Goal: Task Accomplishment & Management: Use online tool/utility

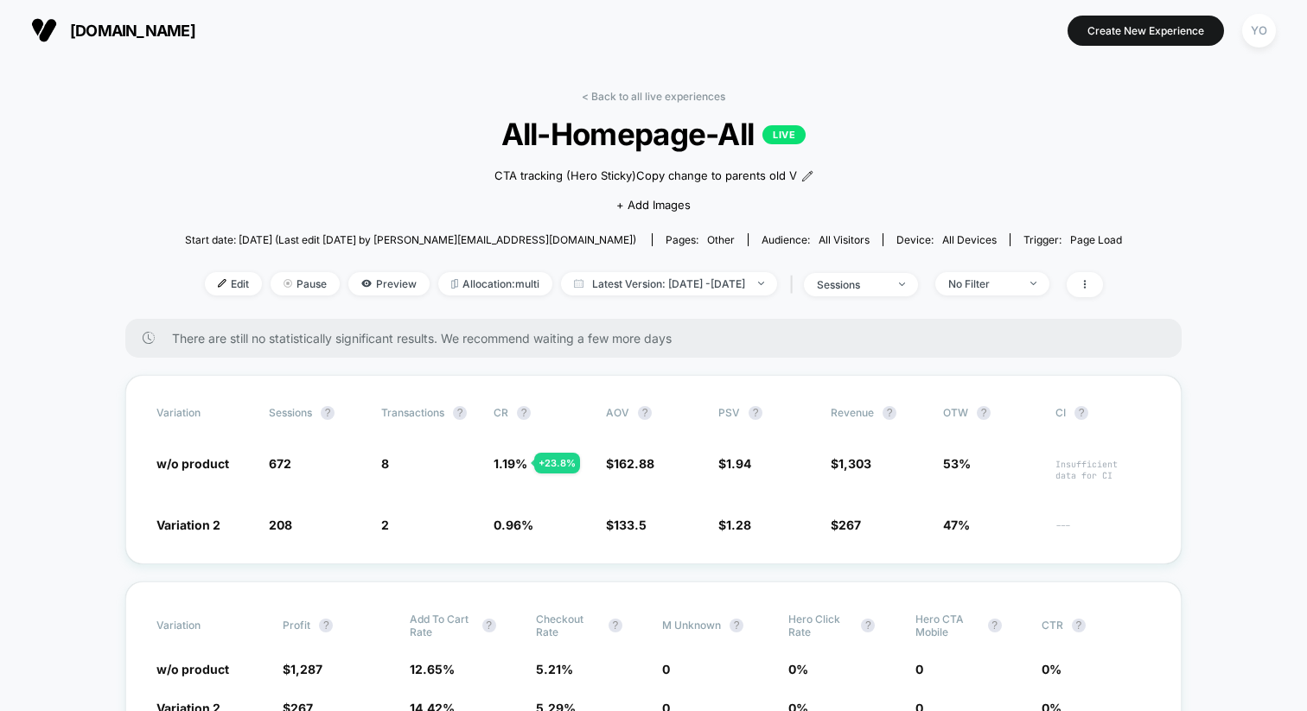
scroll to position [242, 0]
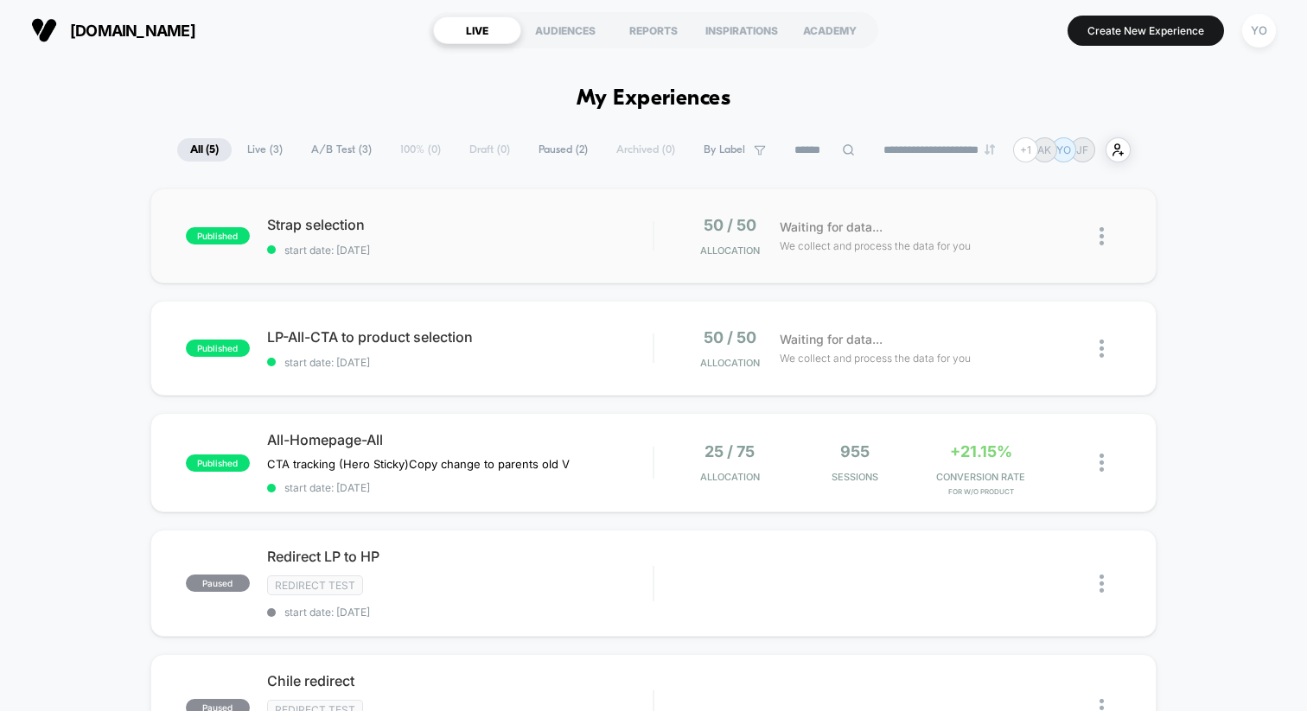
click at [518, 257] on div "published Strap selection start date: 10/6/2025 50 / 50 Allocation Waiting for …" at bounding box center [653, 235] width 1006 height 95
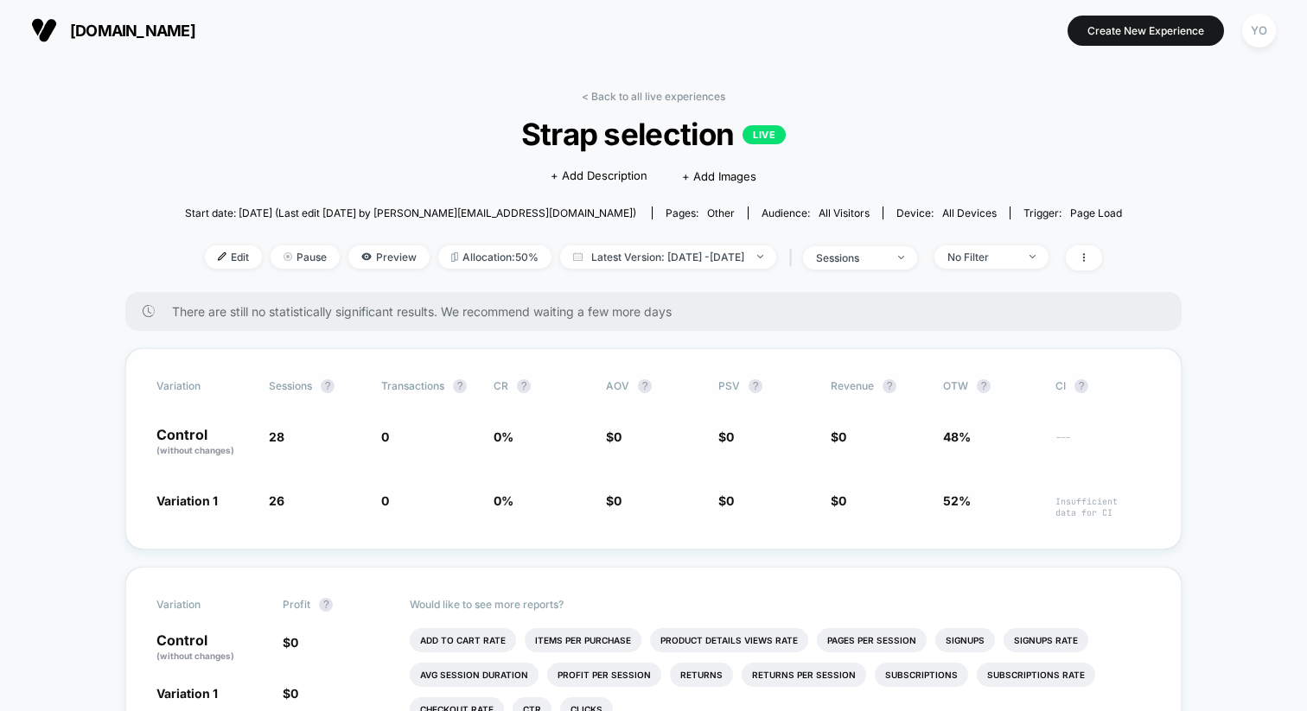
click at [193, 438] on p "Control (without changes)" at bounding box center [203, 442] width 95 height 29
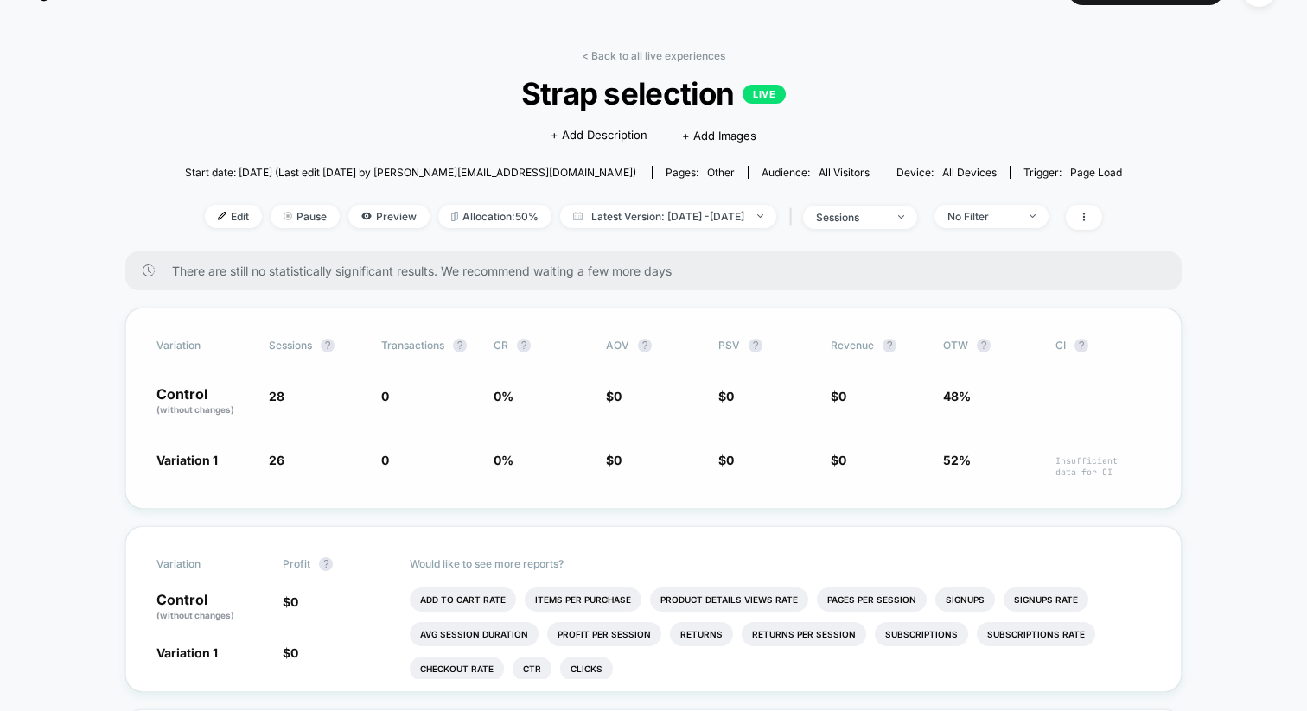
scroll to position [58, 0]
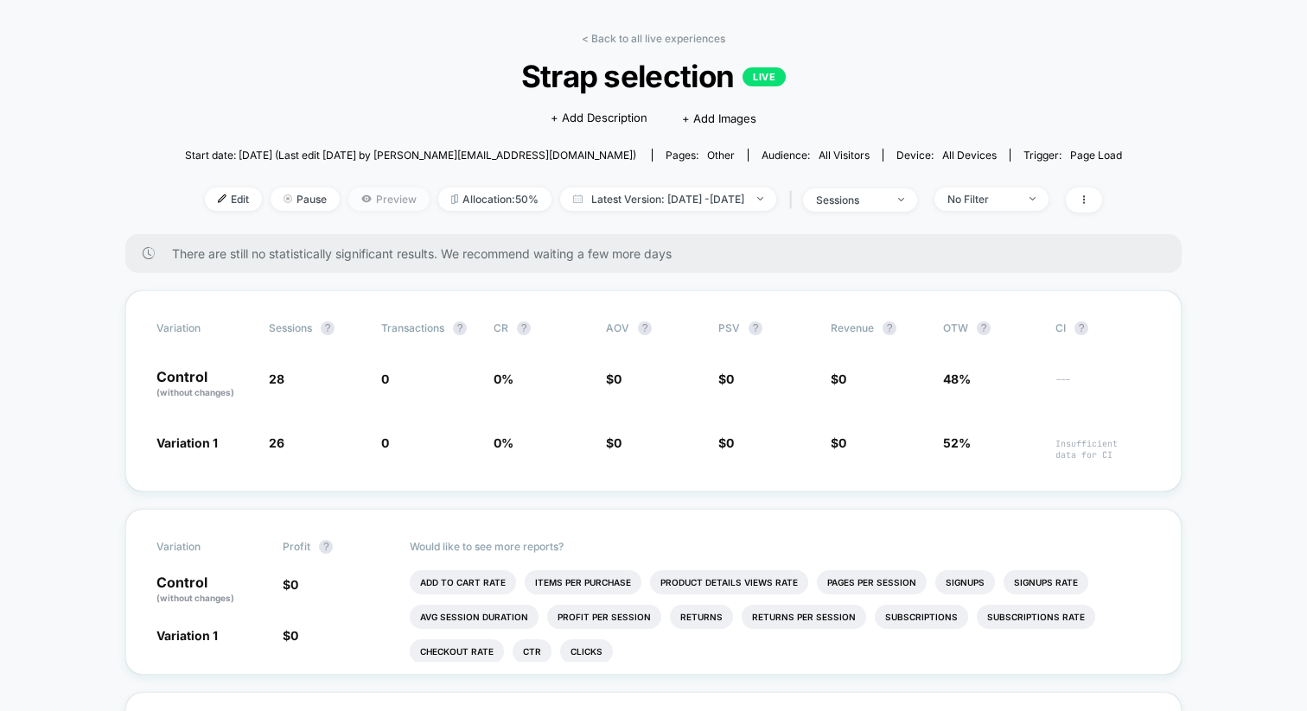
click at [374, 205] on span "Preview" at bounding box center [388, 199] width 81 height 23
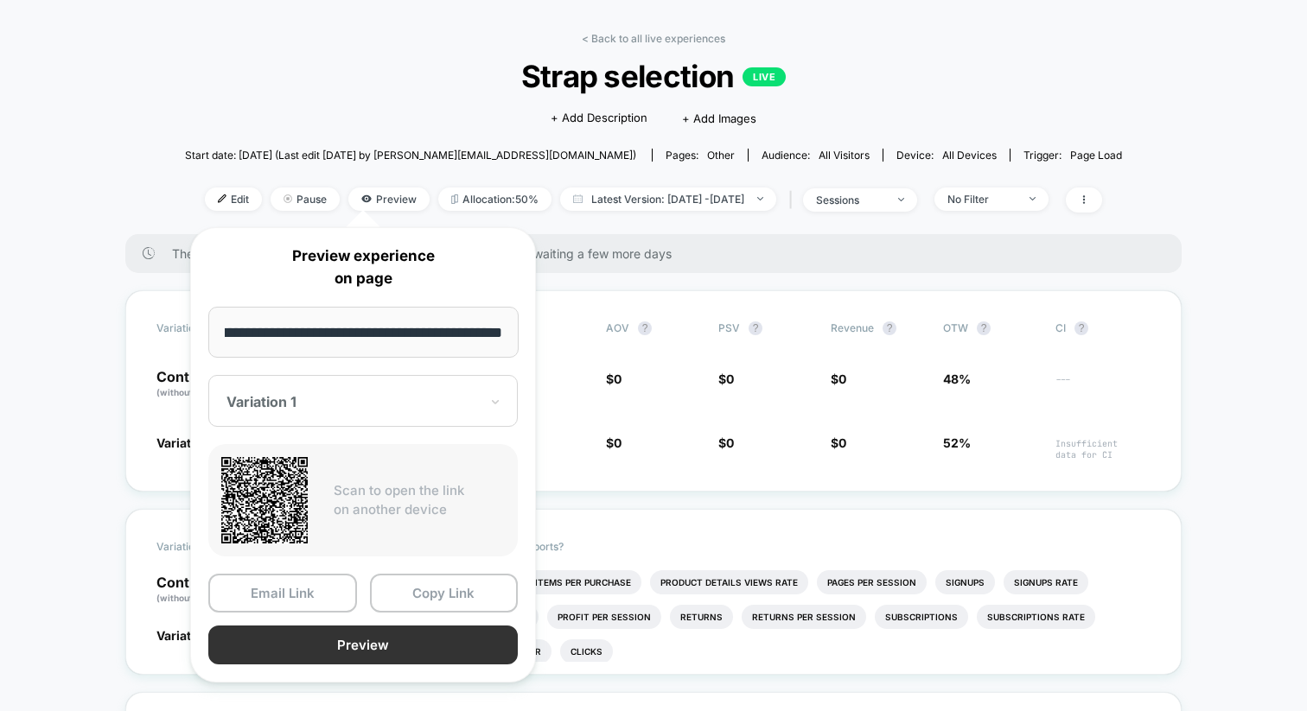
scroll to position [0, 0]
click at [372, 637] on button "Preview" at bounding box center [362, 645] width 309 height 39
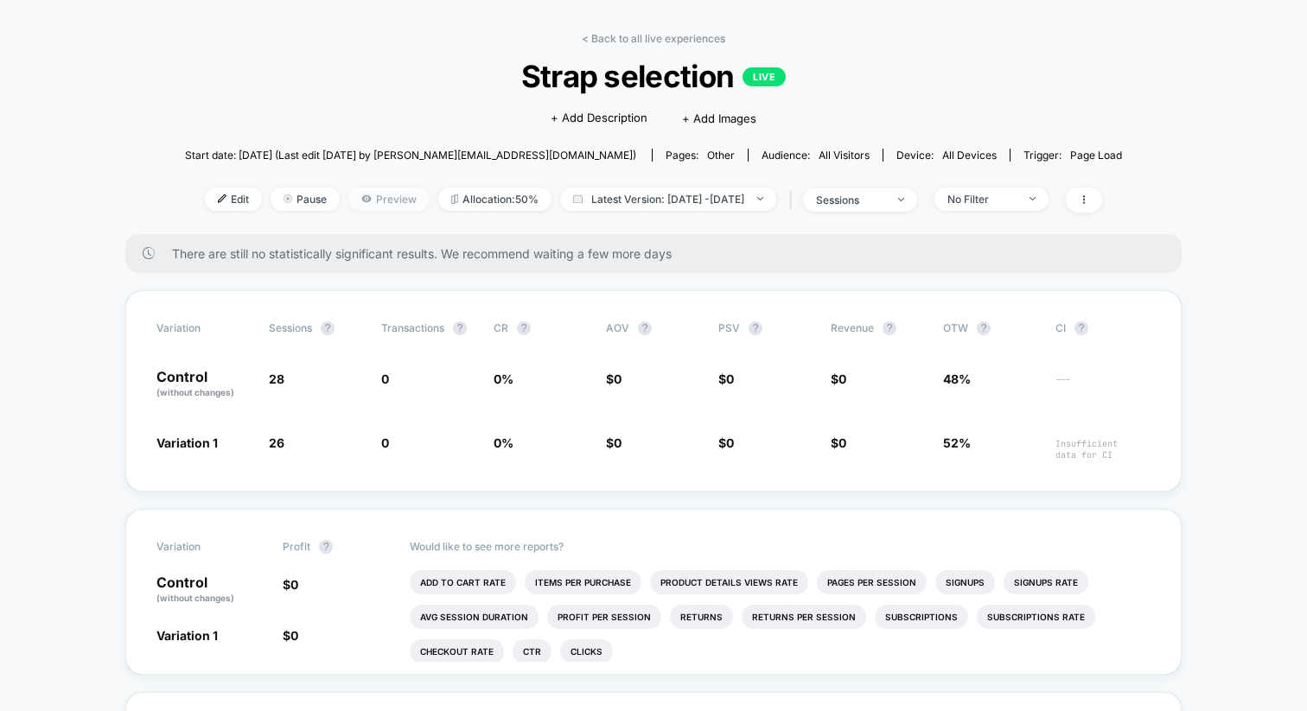
click at [353, 200] on span "Preview" at bounding box center [388, 199] width 81 height 23
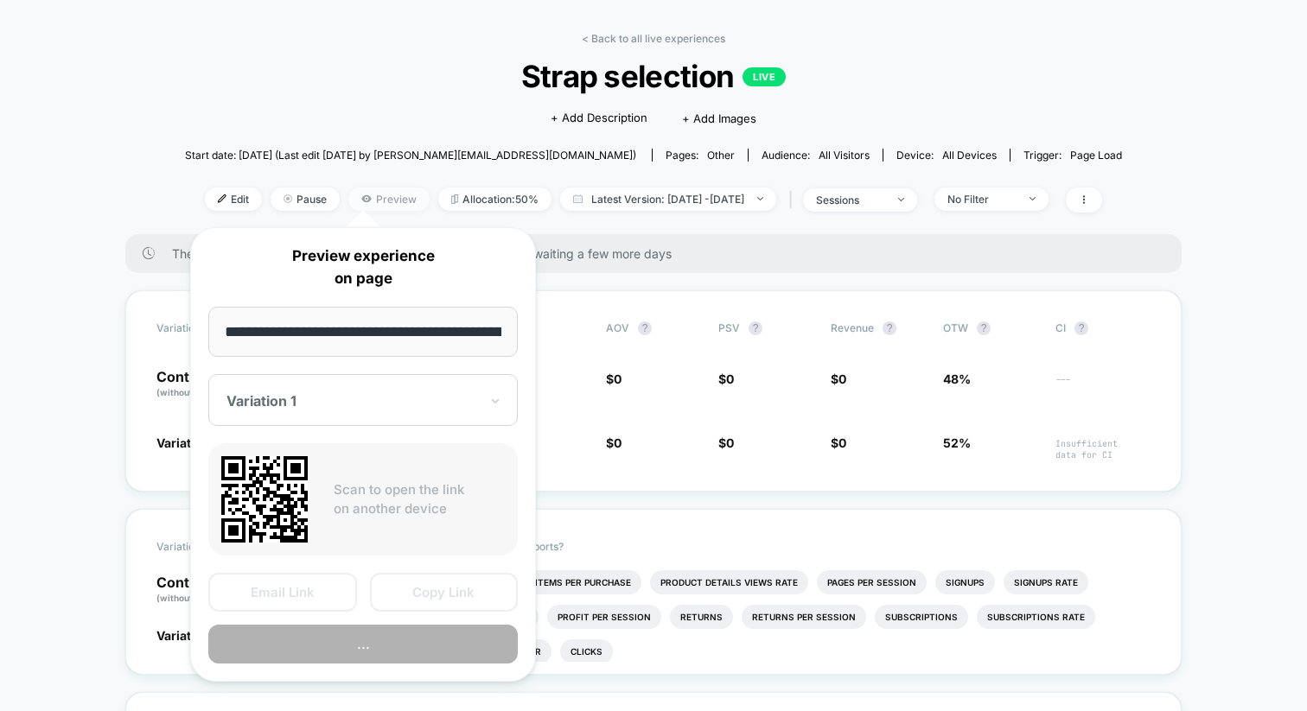
scroll to position [0, 79]
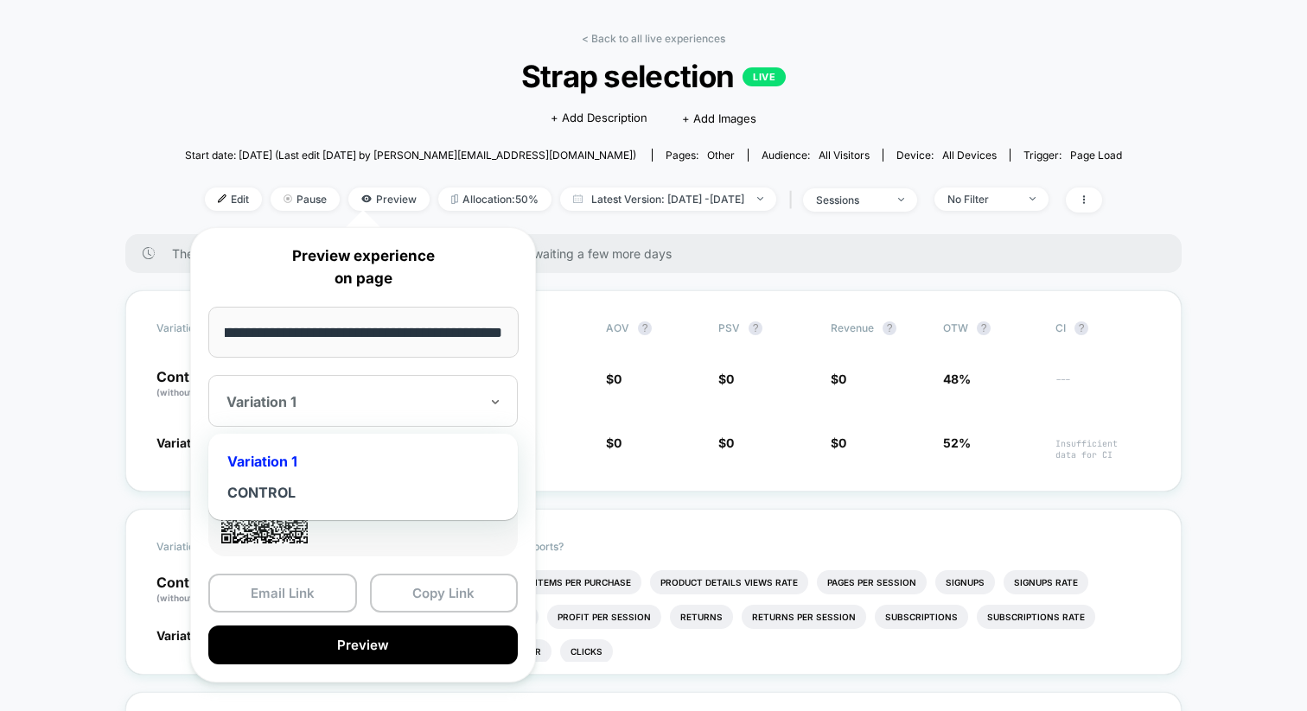
click at [377, 402] on div at bounding box center [352, 401] width 252 height 17
click at [325, 486] on div "CONTROL" at bounding box center [363, 492] width 292 height 31
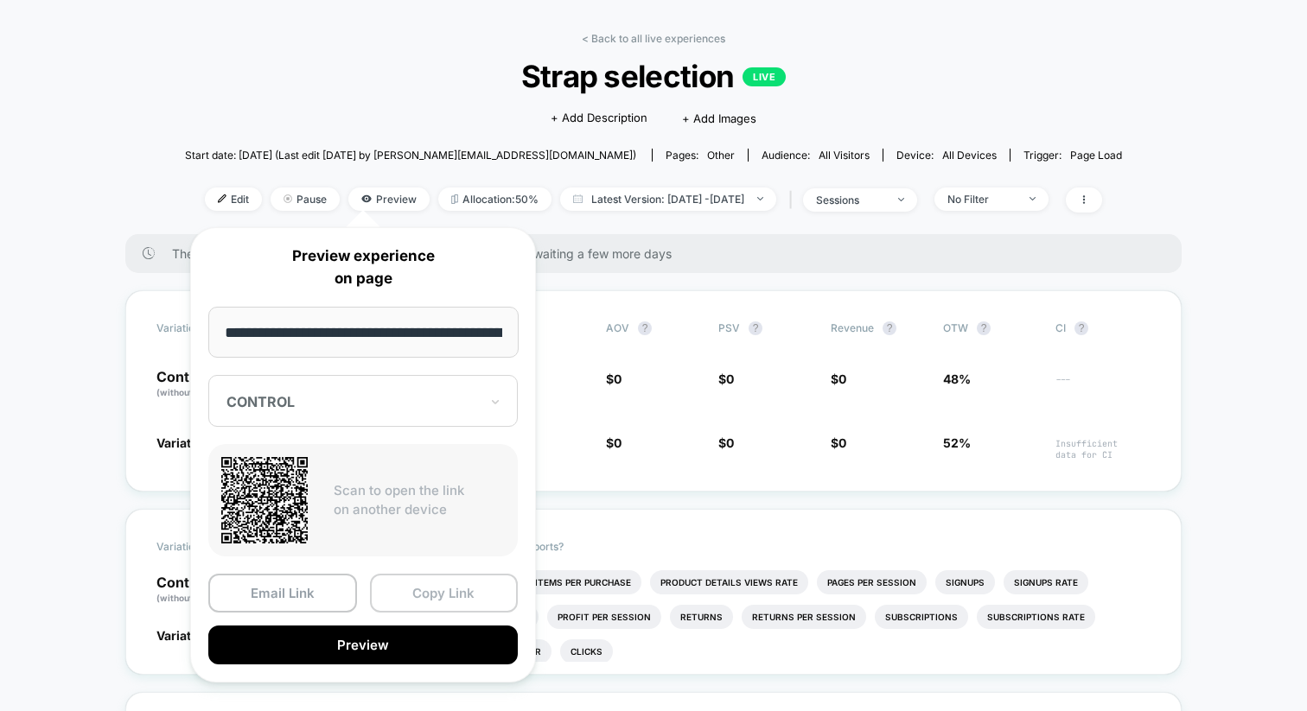
click at [413, 594] on button "Copy Link" at bounding box center [444, 593] width 149 height 39
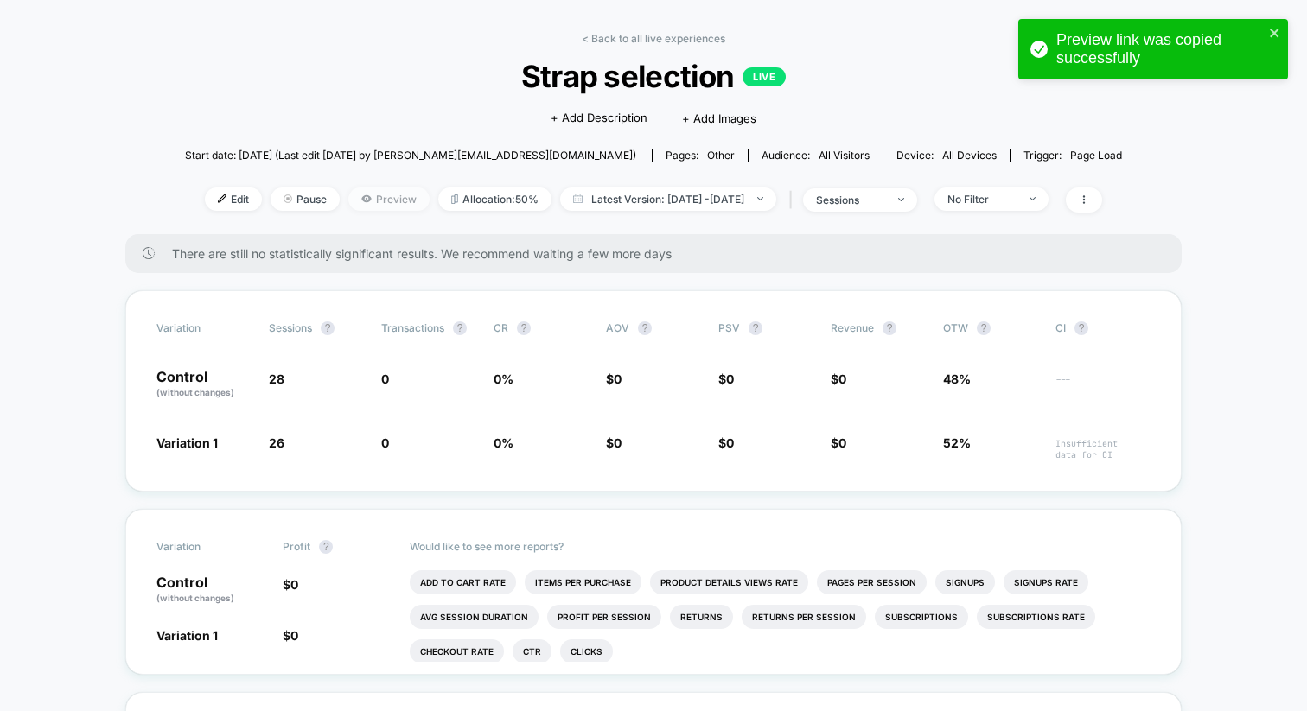
click at [366, 199] on span "Preview" at bounding box center [388, 199] width 81 height 23
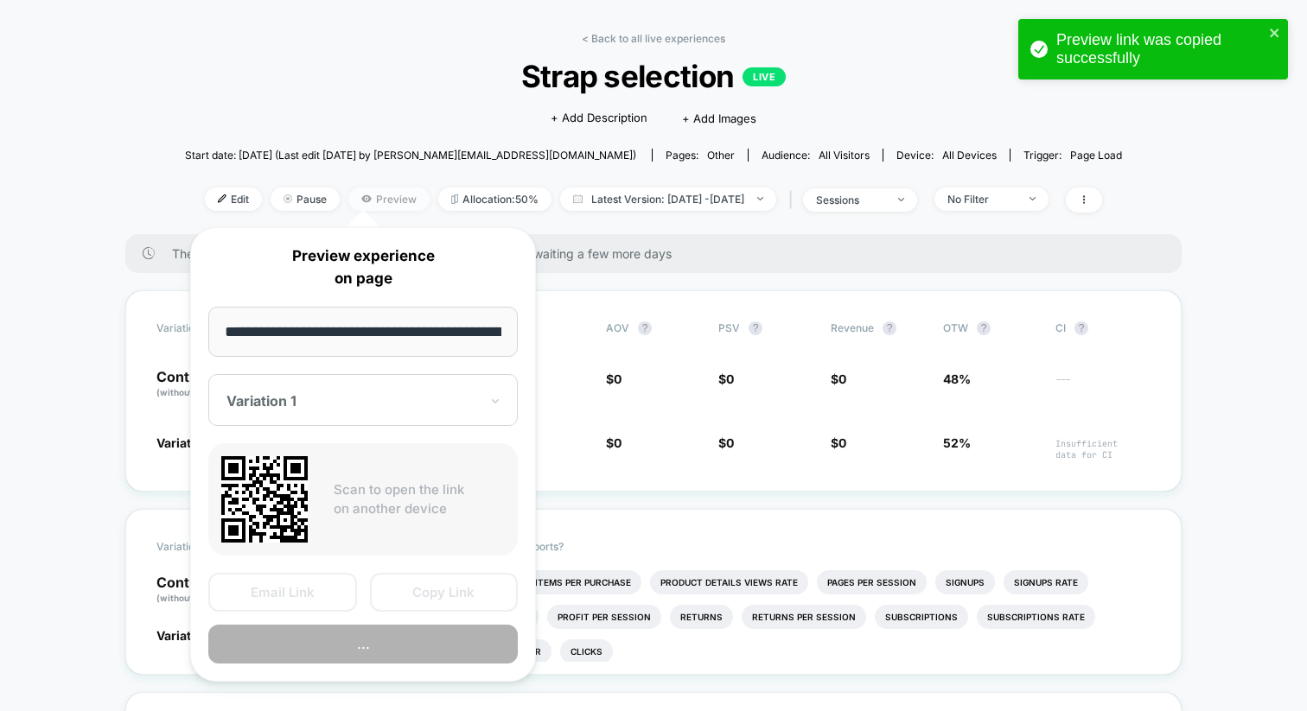
scroll to position [0, 79]
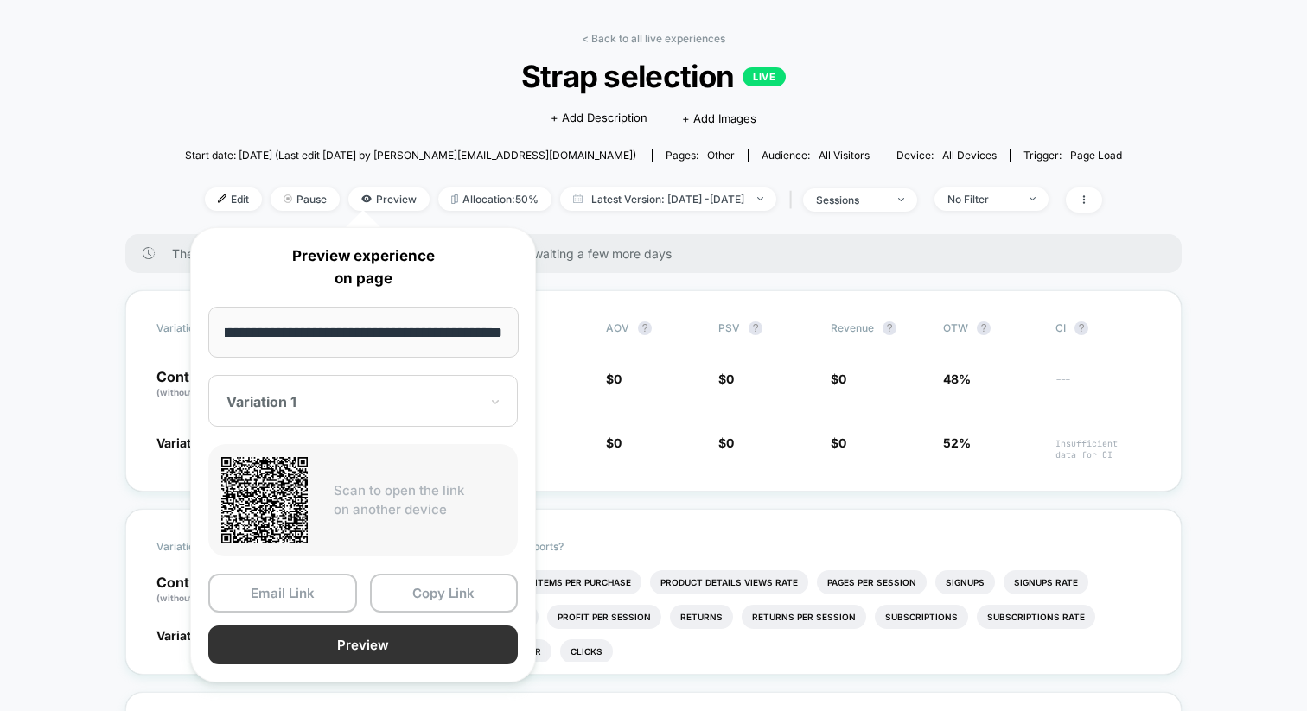
click at [366, 638] on button "Preview" at bounding box center [362, 645] width 309 height 39
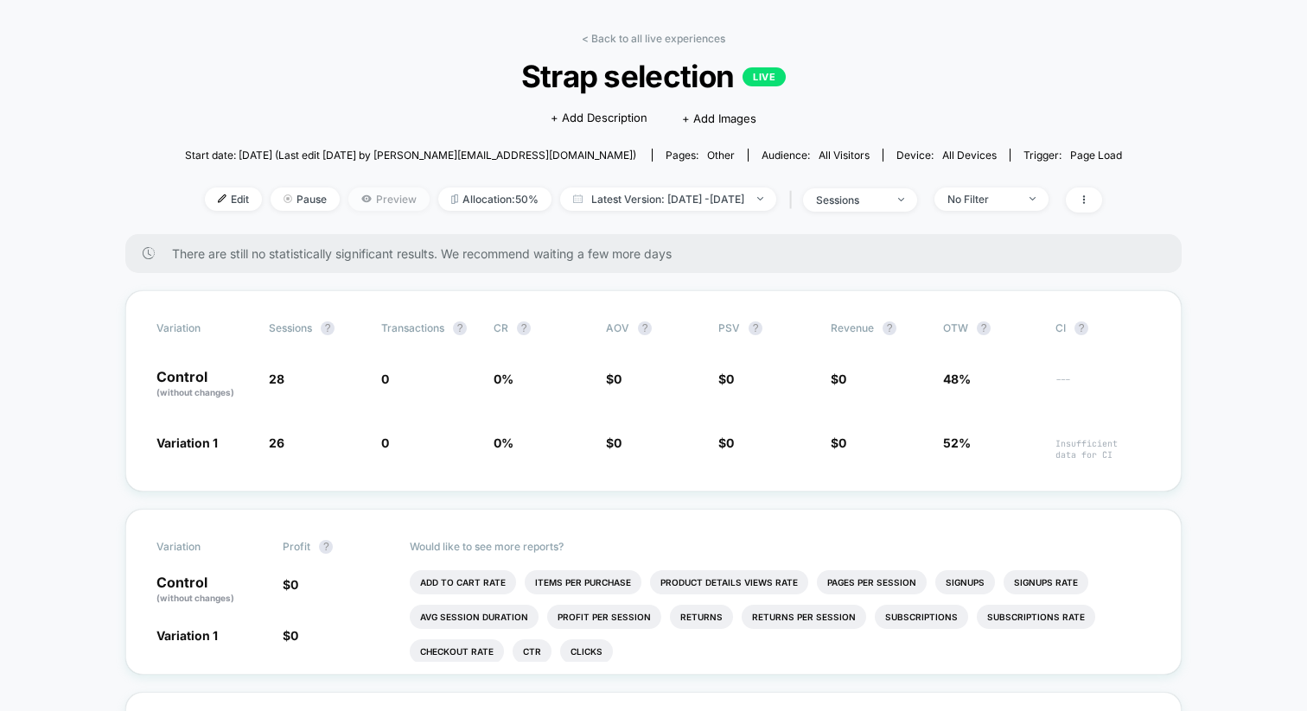
click at [364, 203] on span "Preview" at bounding box center [388, 199] width 81 height 23
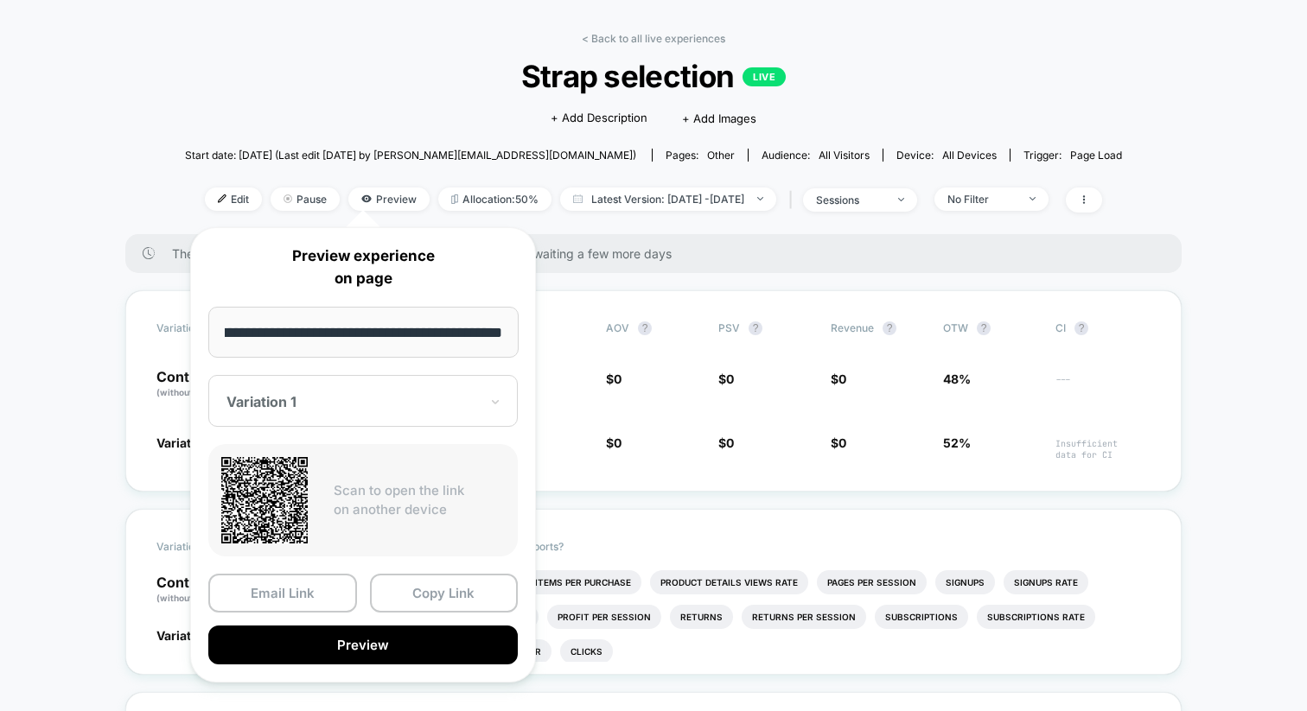
scroll to position [0, 0]
click at [327, 394] on div at bounding box center [352, 401] width 252 height 17
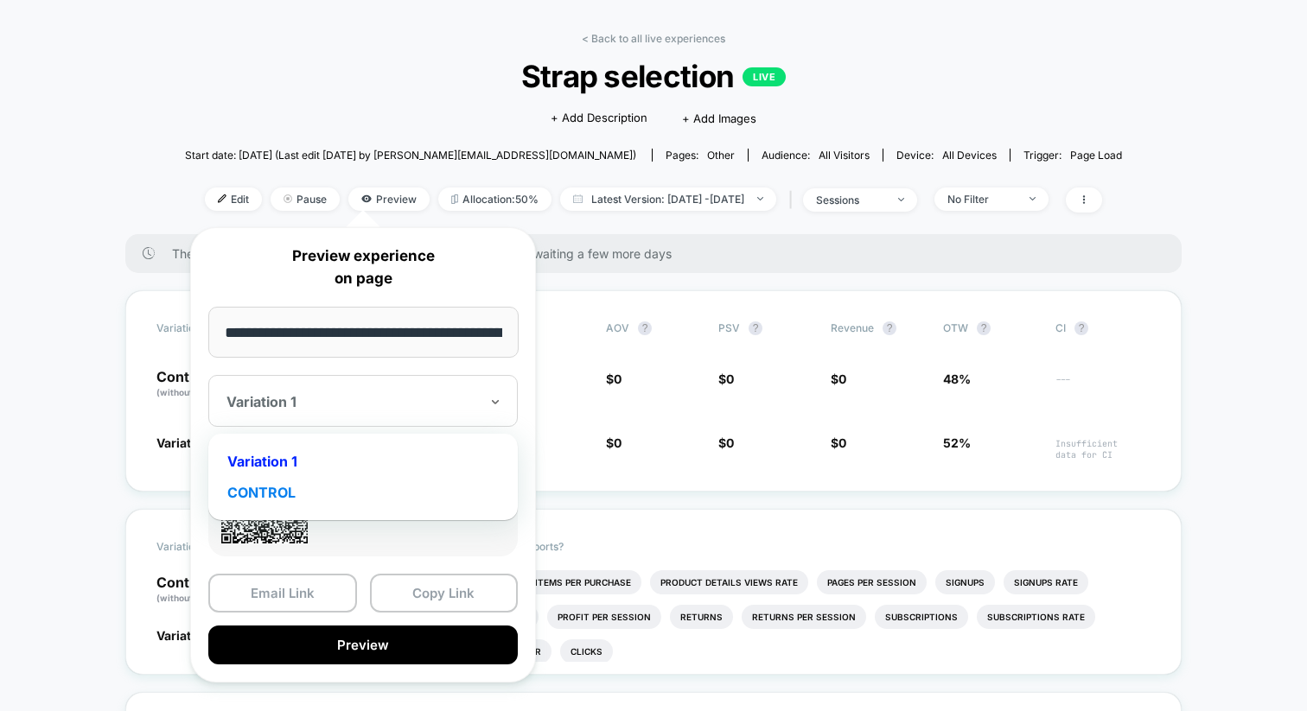
click at [290, 493] on div "CONTROL" at bounding box center [363, 492] width 292 height 31
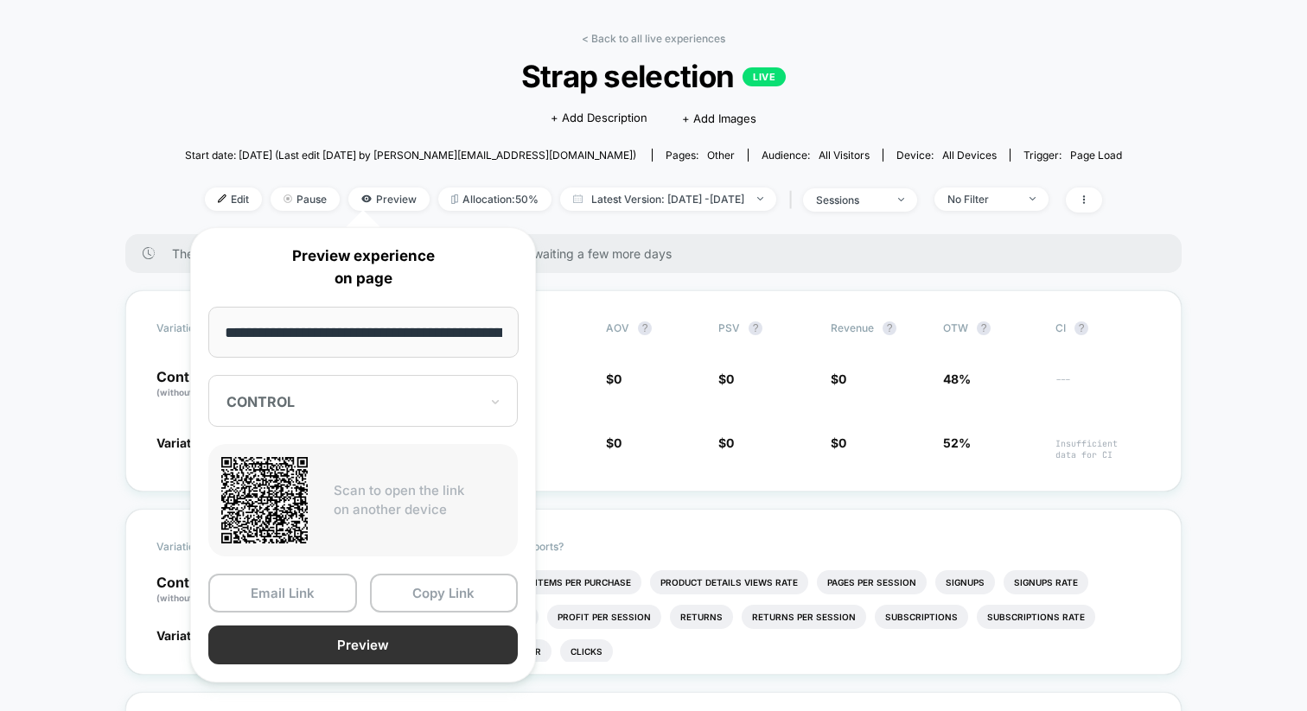
click at [377, 639] on button "Preview" at bounding box center [362, 645] width 309 height 39
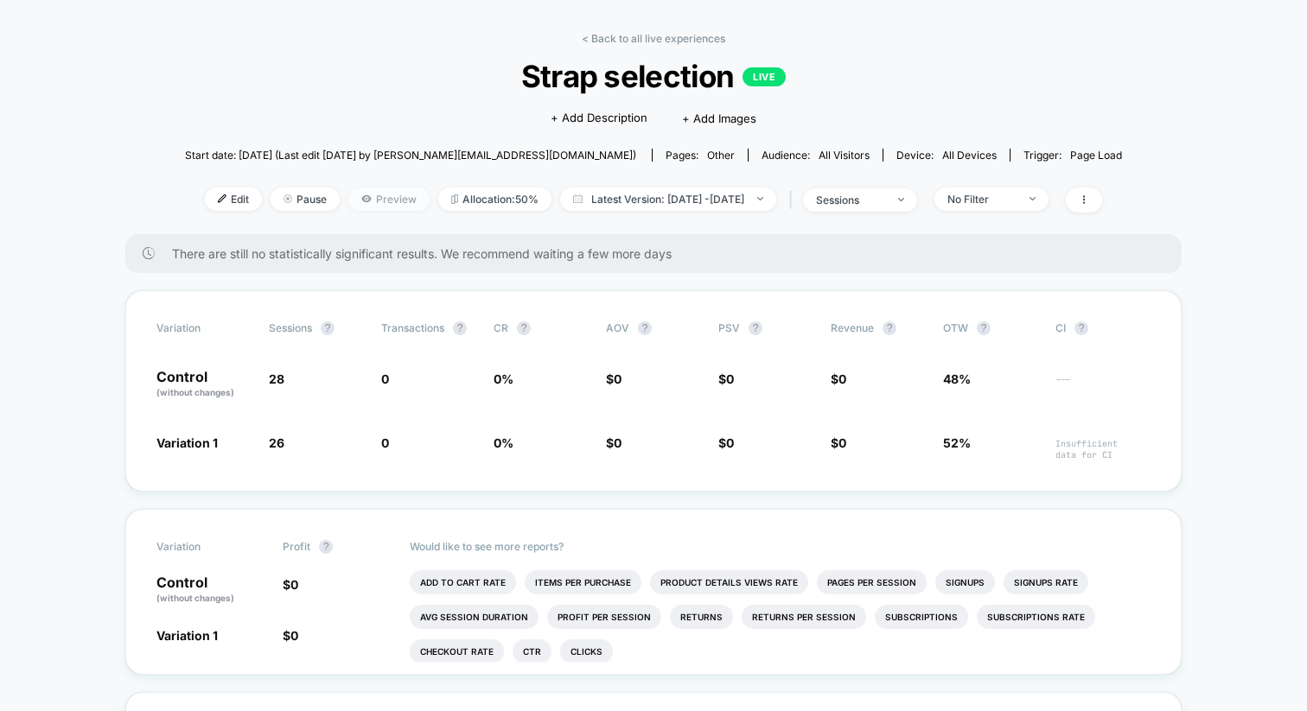
click at [369, 194] on span "Preview" at bounding box center [388, 199] width 81 height 23
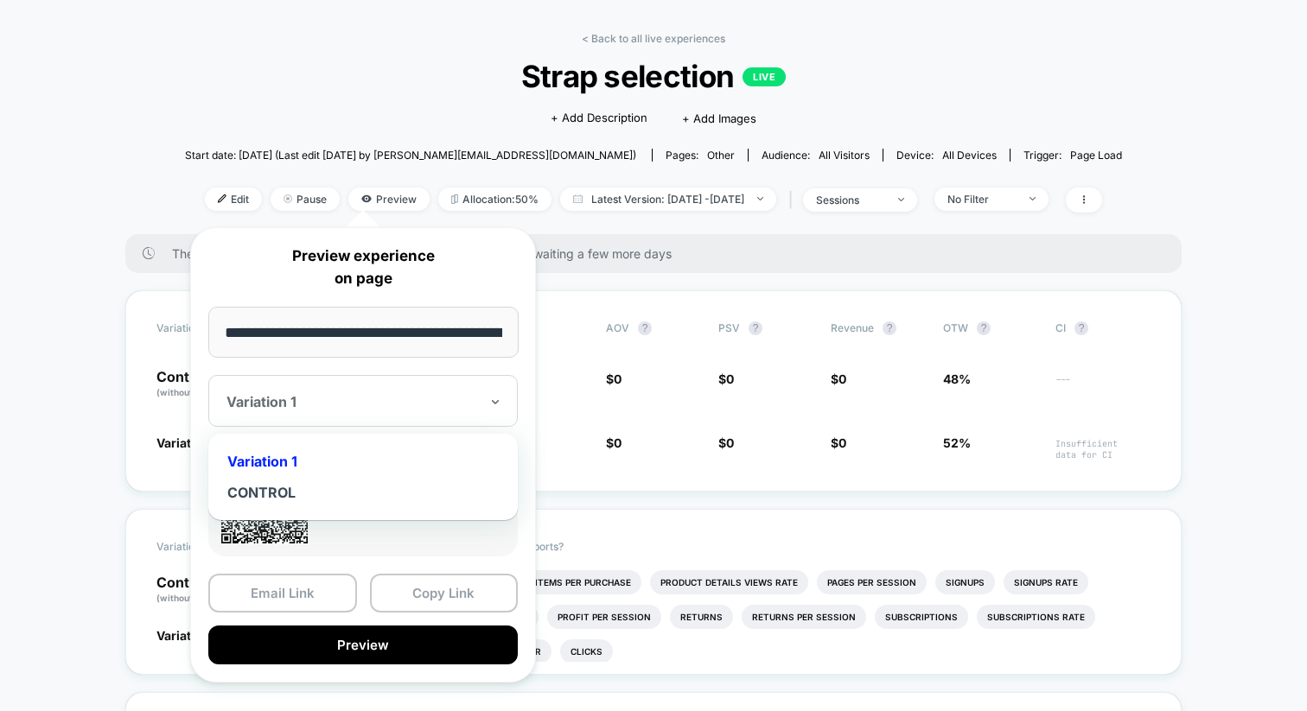
click at [347, 398] on div at bounding box center [352, 401] width 252 height 17
click at [313, 486] on div "CONTROL" at bounding box center [363, 492] width 292 height 31
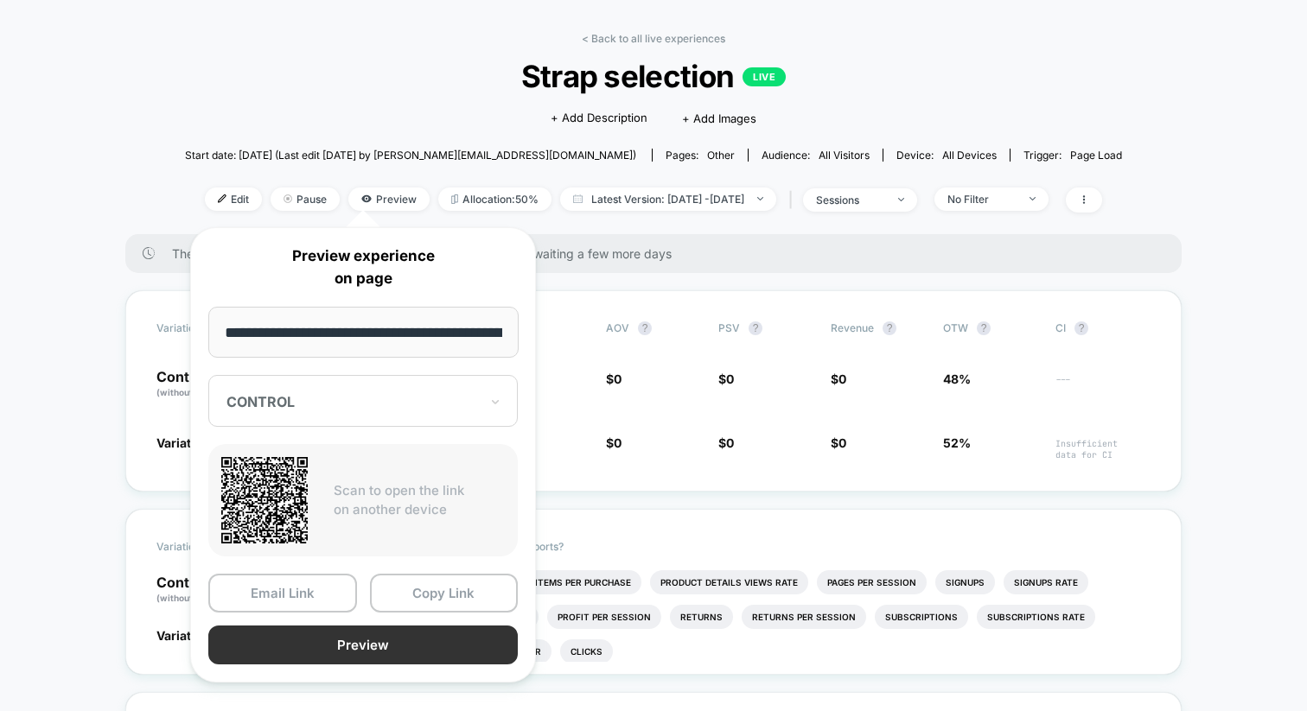
click at [305, 642] on button "Preview" at bounding box center [362, 645] width 309 height 39
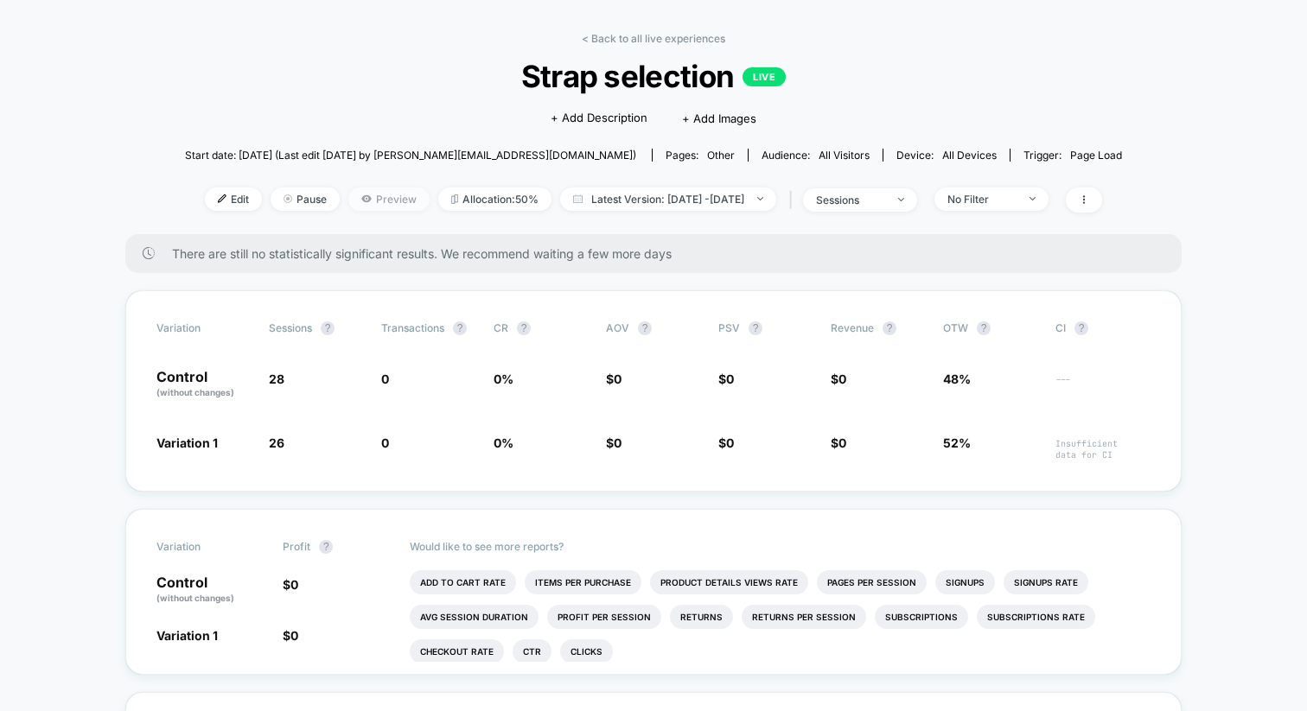
click at [375, 205] on span "Preview" at bounding box center [388, 199] width 81 height 23
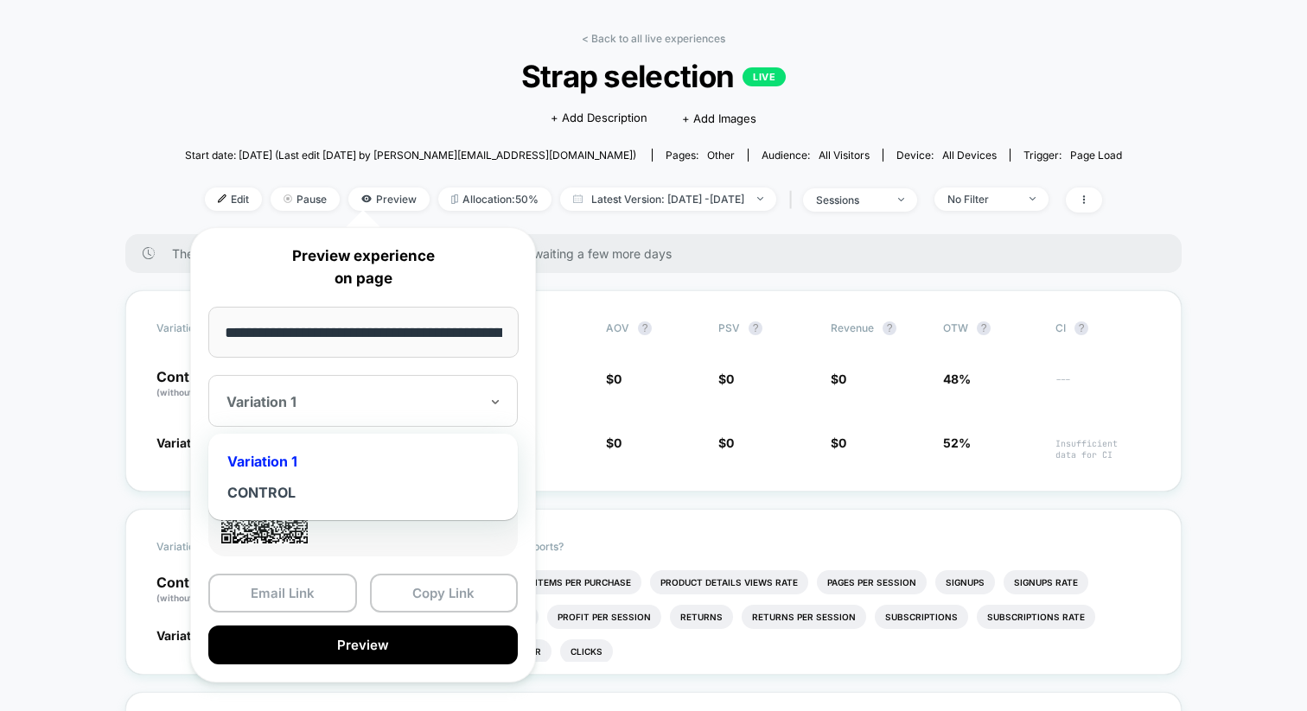
click at [367, 398] on div at bounding box center [352, 401] width 252 height 17
click at [332, 495] on div "CONTROL" at bounding box center [363, 492] width 292 height 31
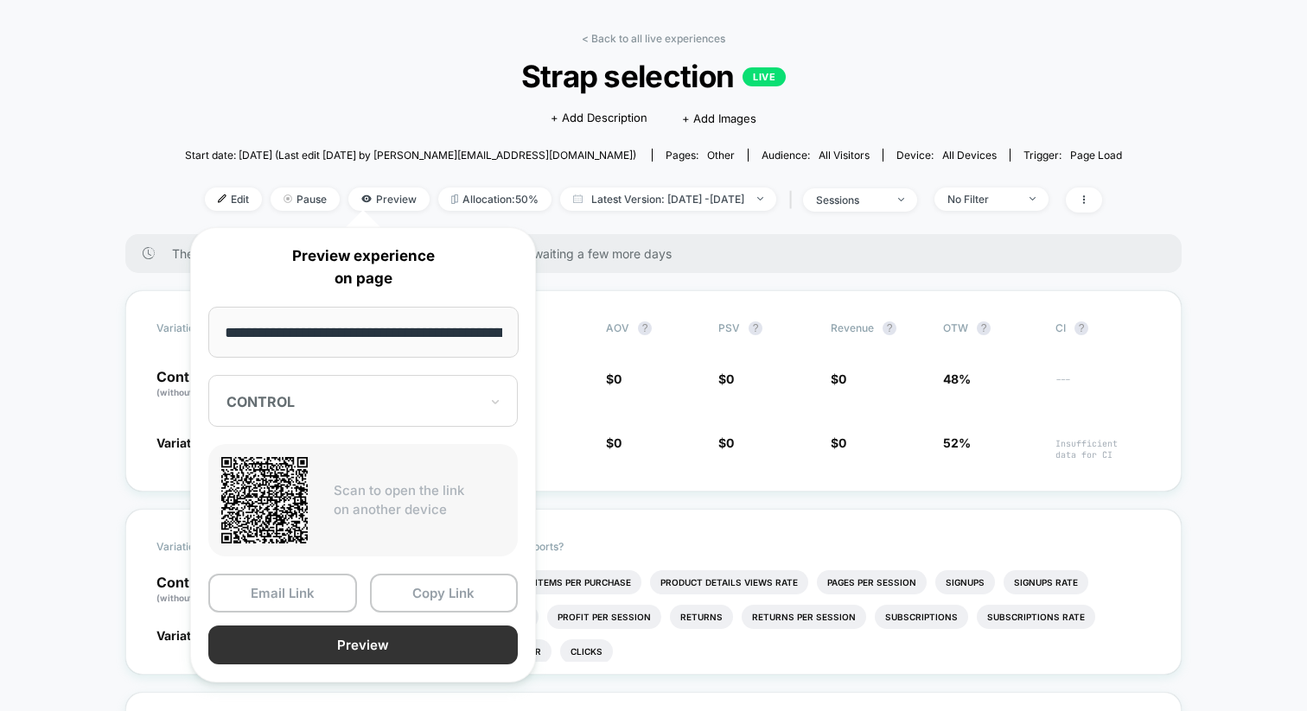
click at [373, 639] on button "Preview" at bounding box center [362, 645] width 309 height 39
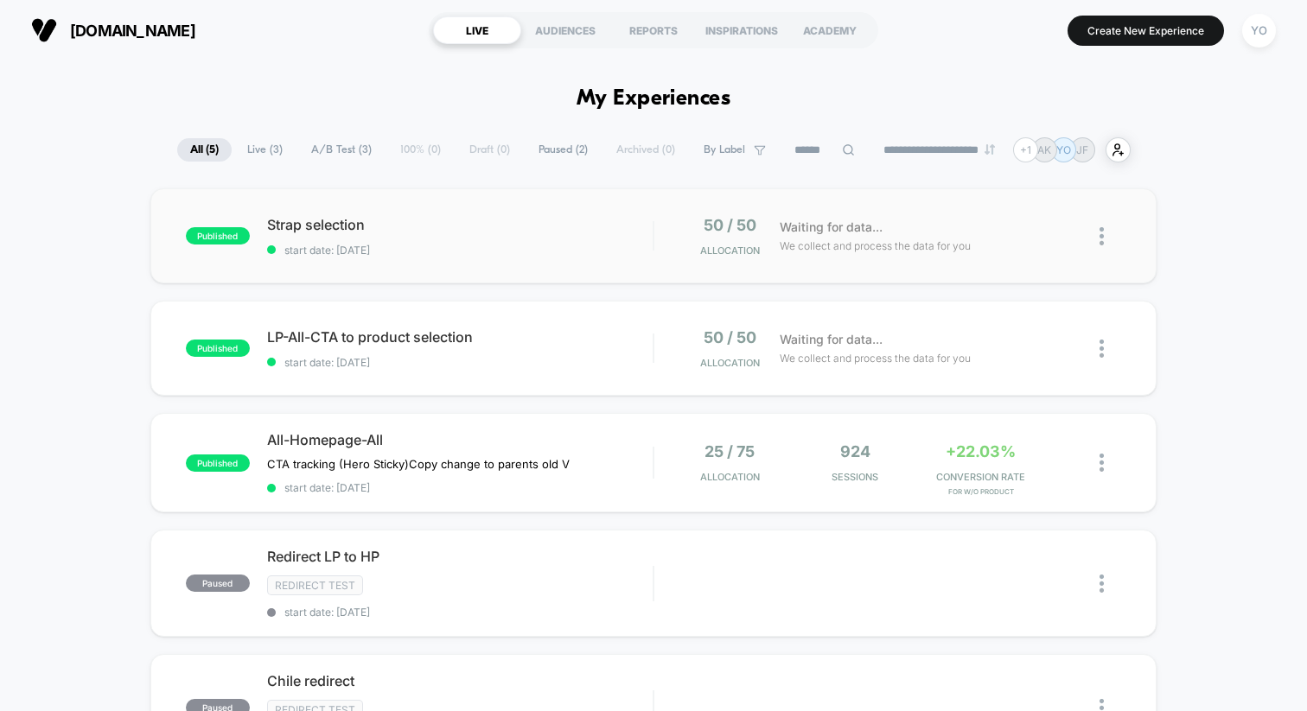
click at [402, 279] on div "published Strap selection start date: 10/6/2025 50 / 50 Allocation Waiting for …" at bounding box center [653, 235] width 1006 height 95
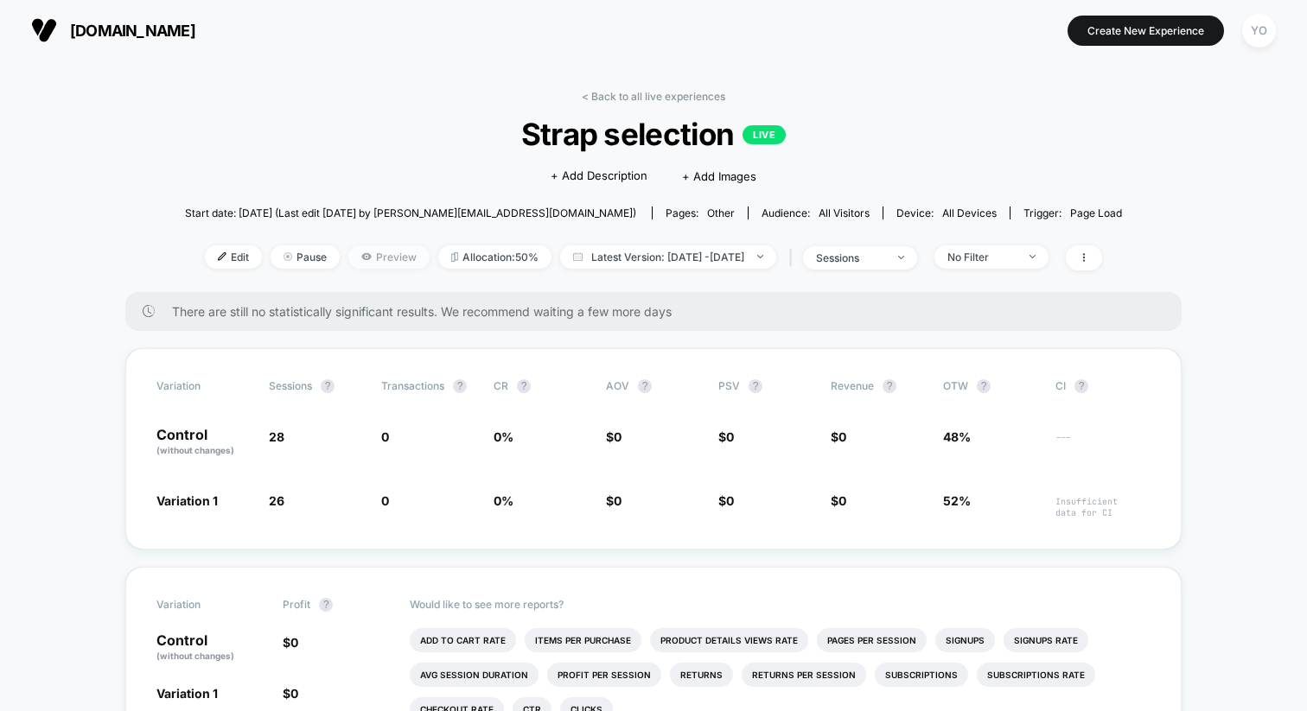
click at [371, 259] on span "Preview" at bounding box center [388, 256] width 81 height 23
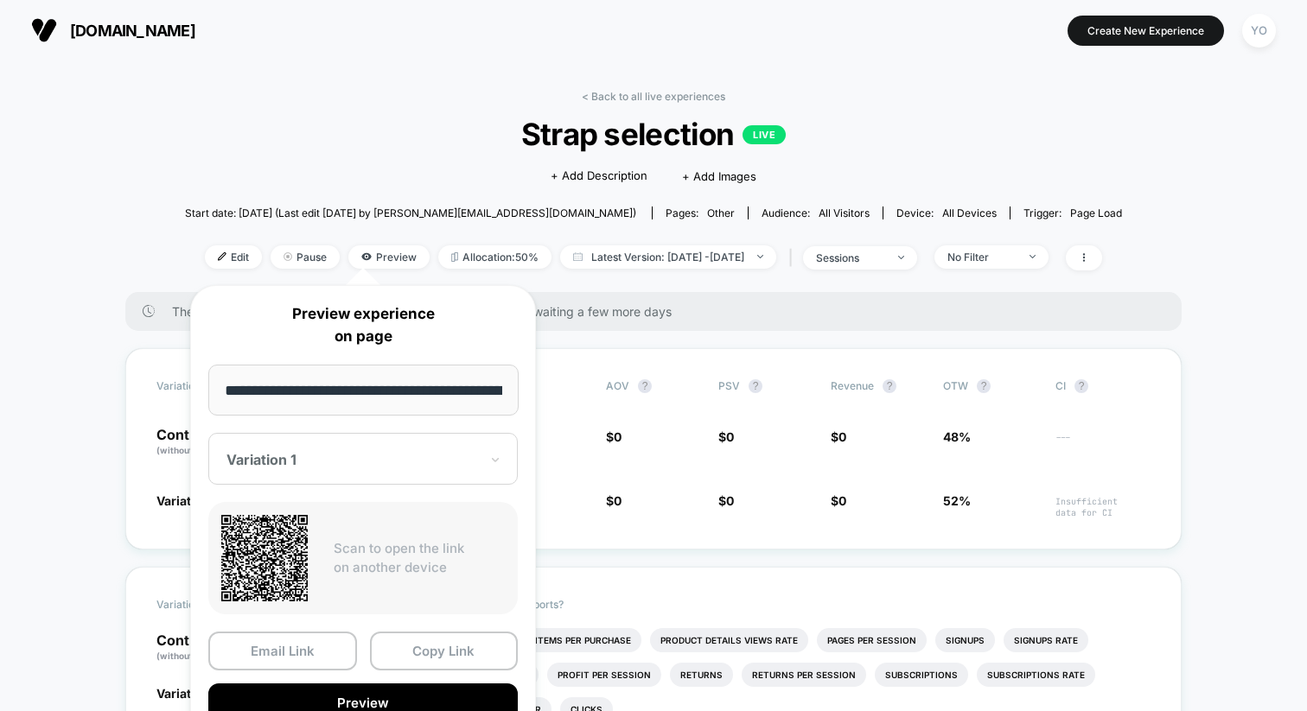
click at [344, 459] on div at bounding box center [352, 459] width 252 height 17
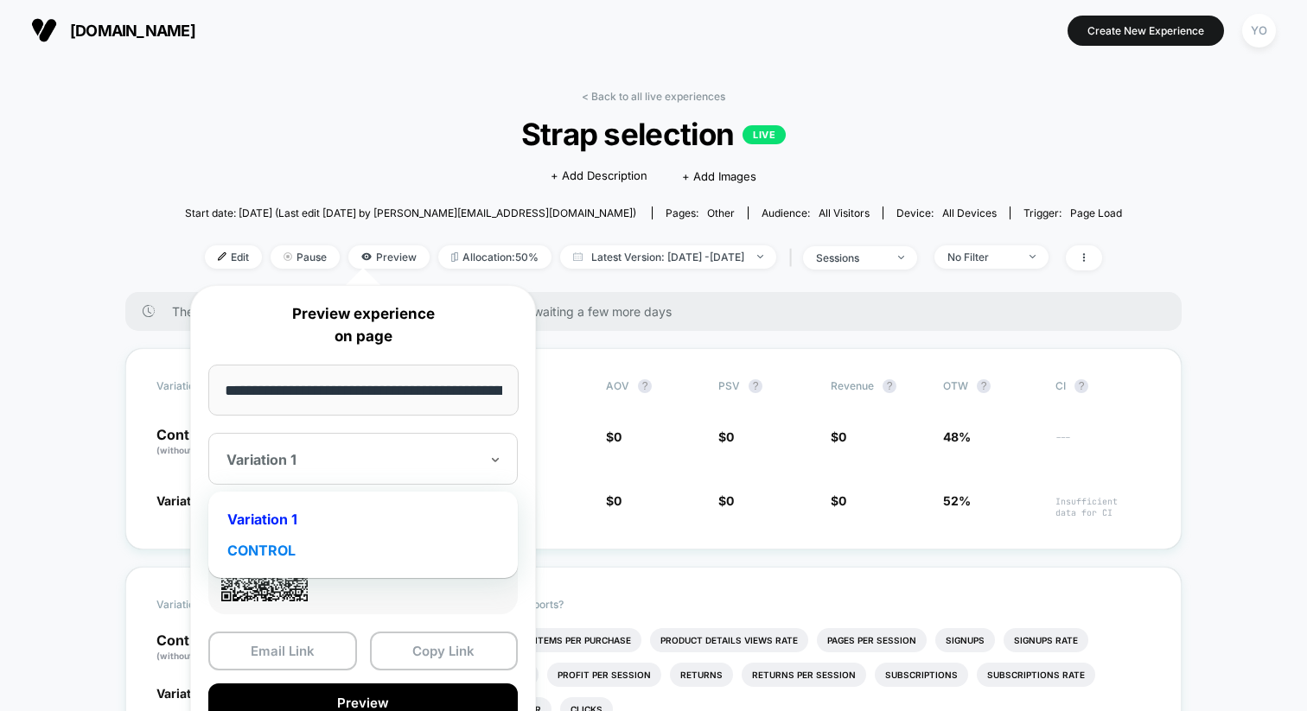
click at [299, 553] on div "CONTROL" at bounding box center [363, 550] width 292 height 31
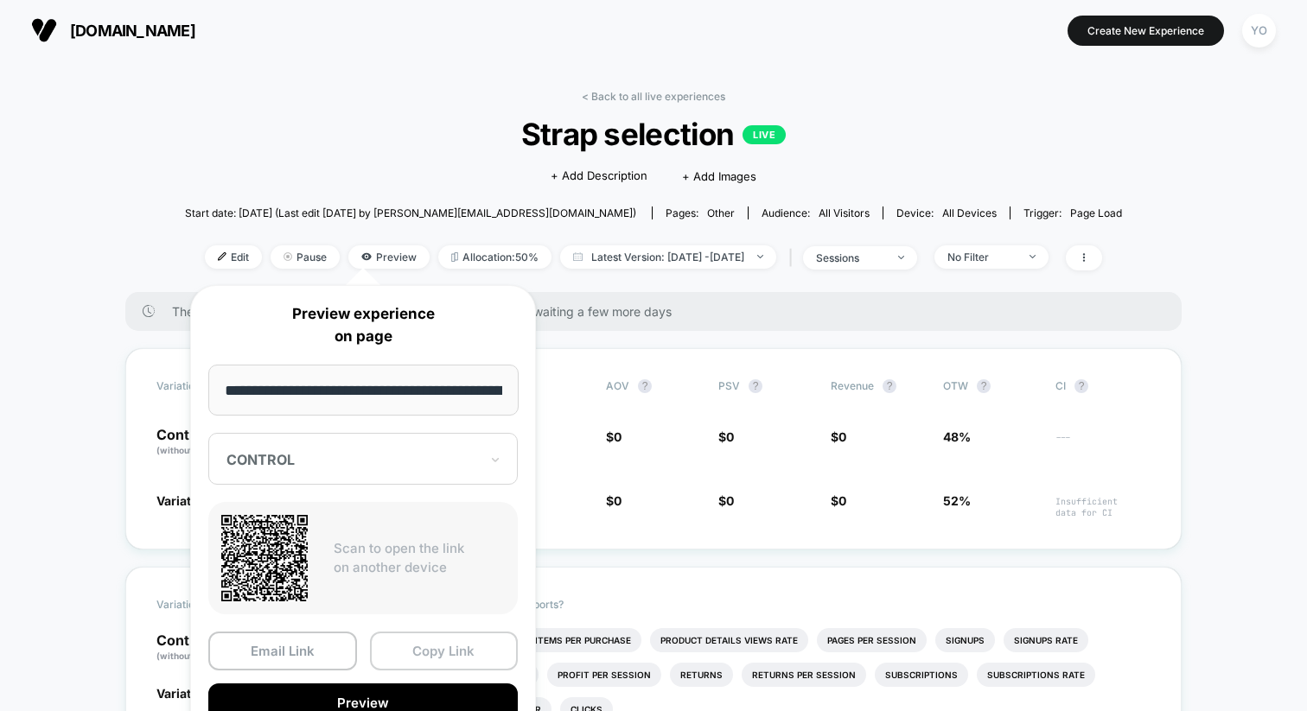
click at [402, 657] on button "Copy Link" at bounding box center [444, 651] width 149 height 39
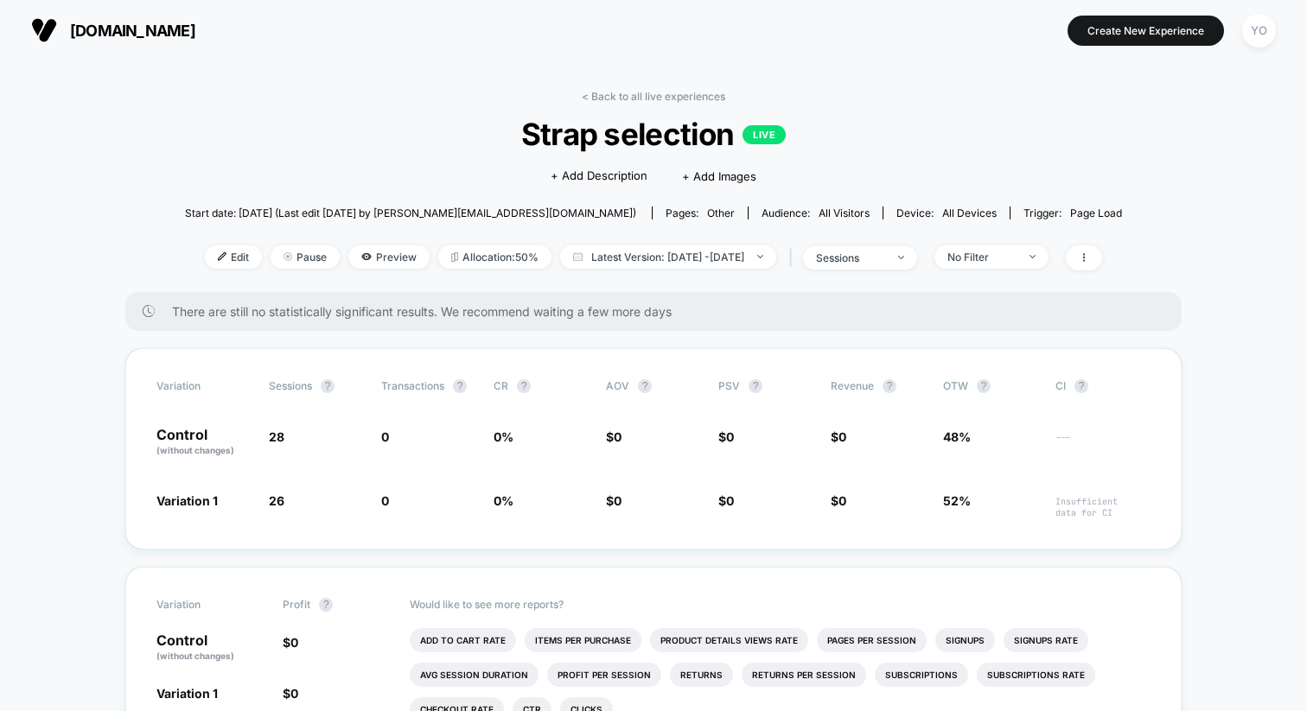
click at [355, 173] on div "< Back to all live experiences Strap selection LIVE Click to edit experience de…" at bounding box center [653, 191] width 937 height 202
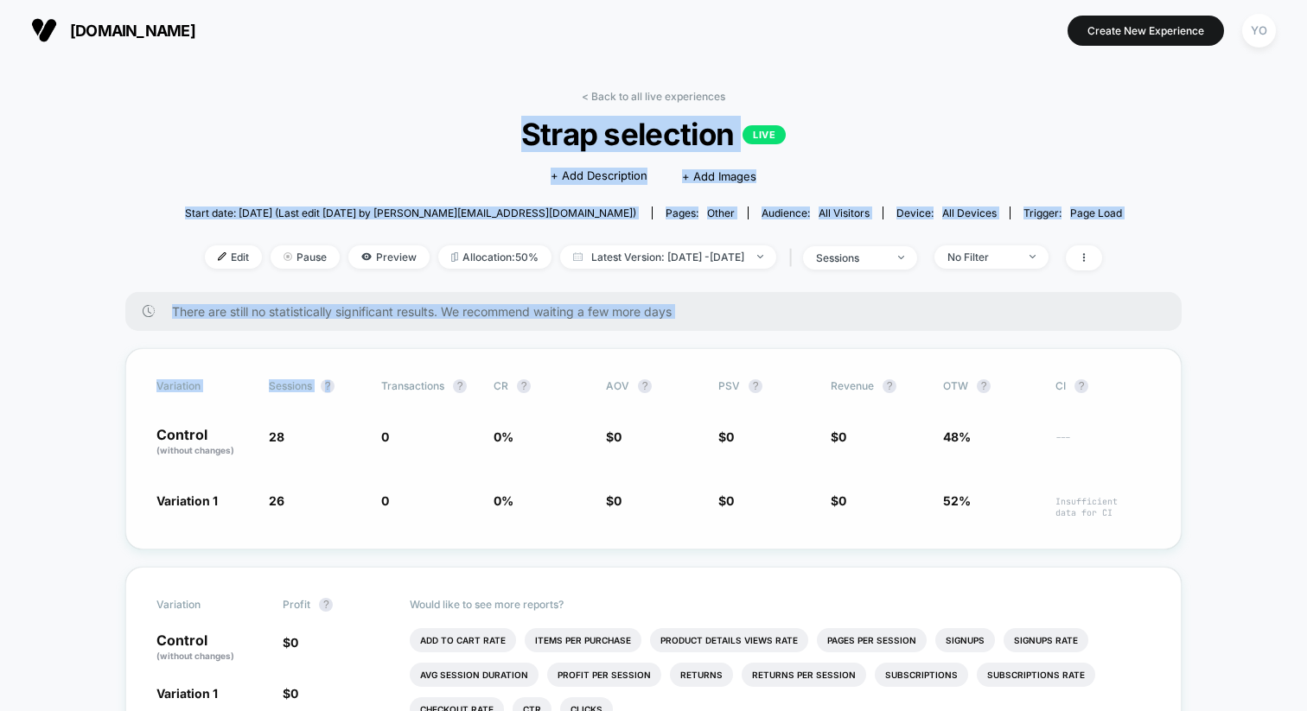
drag, startPoint x: 384, startPoint y: 122, endPoint x: 366, endPoint y: 402, distance: 280.5
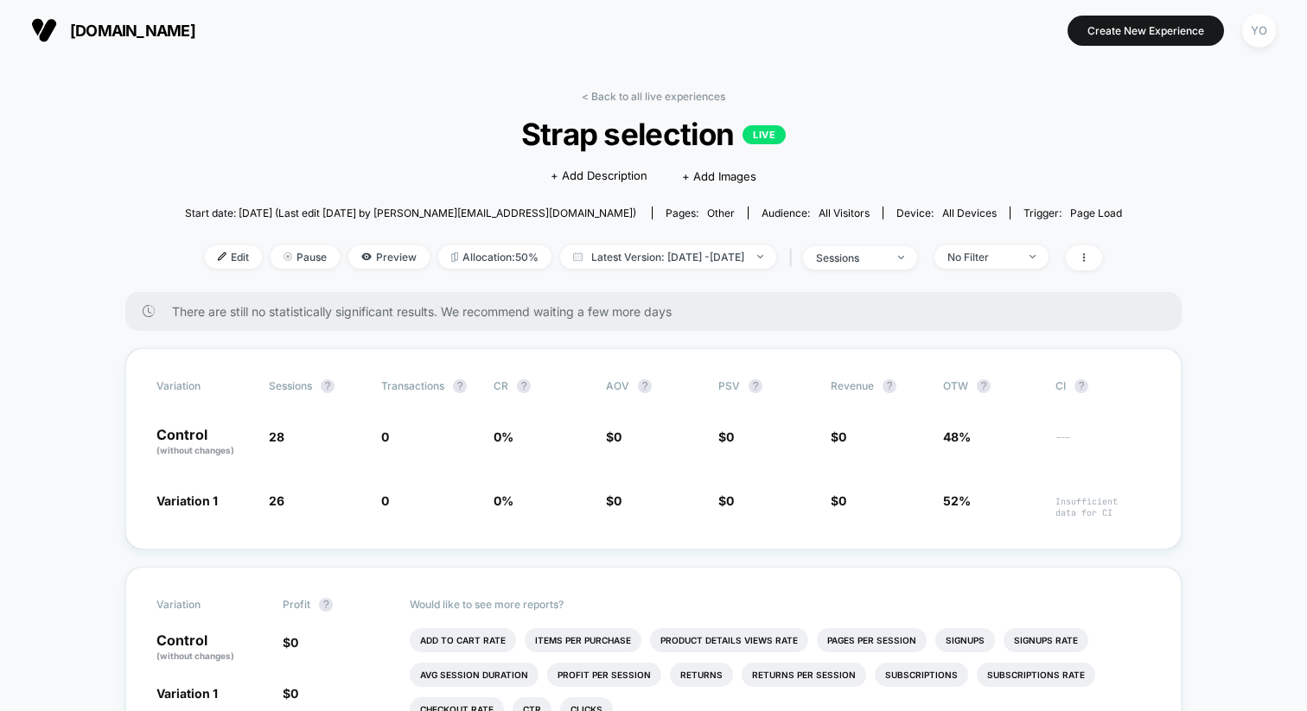
click at [374, 258] on span "Preview" at bounding box center [388, 256] width 81 height 23
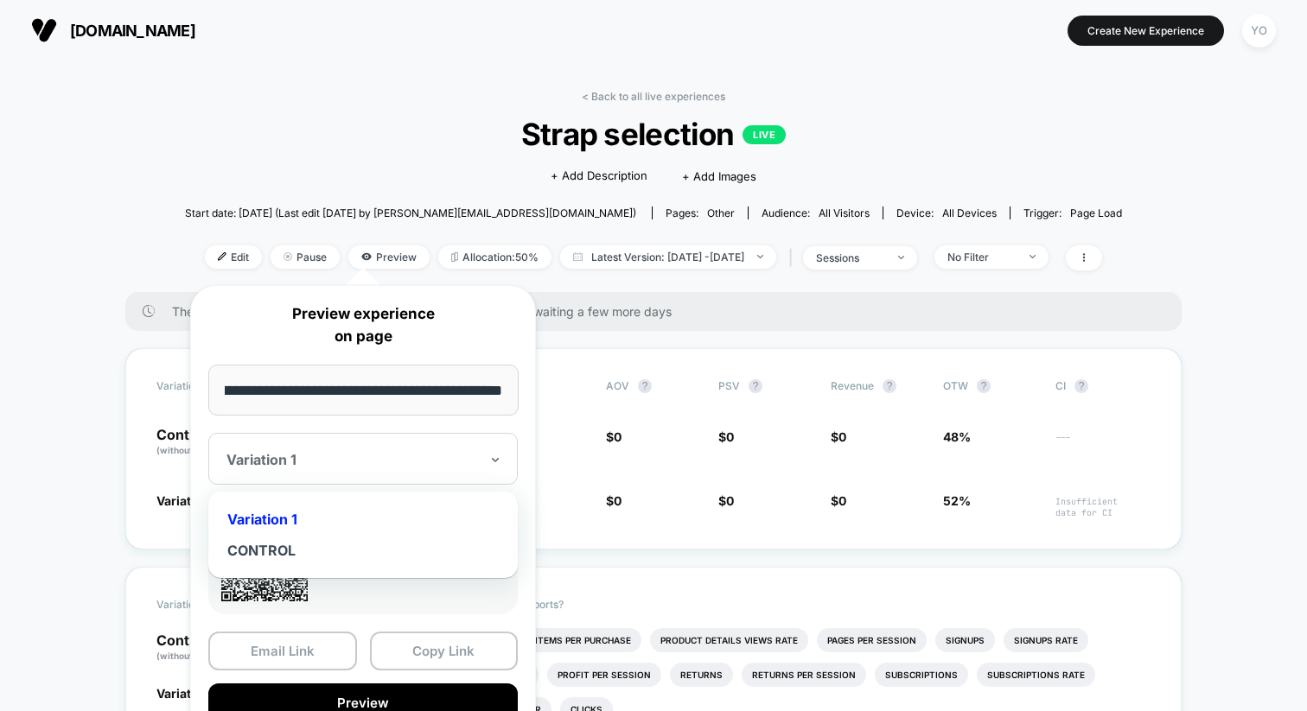
click at [351, 468] on div "Variation 1" at bounding box center [353, 459] width 256 height 21
click at [331, 515] on div "Variation 1" at bounding box center [363, 519] width 292 height 31
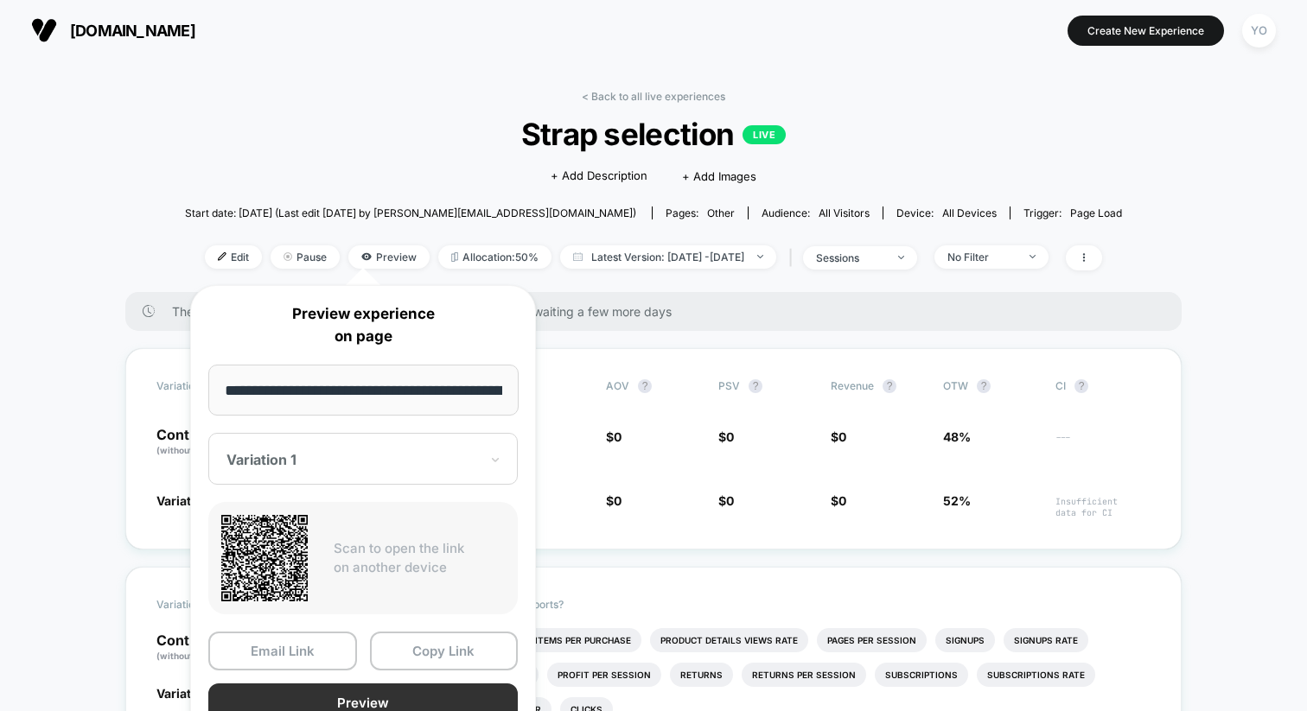
click at [328, 710] on button "Preview" at bounding box center [362, 703] width 309 height 39
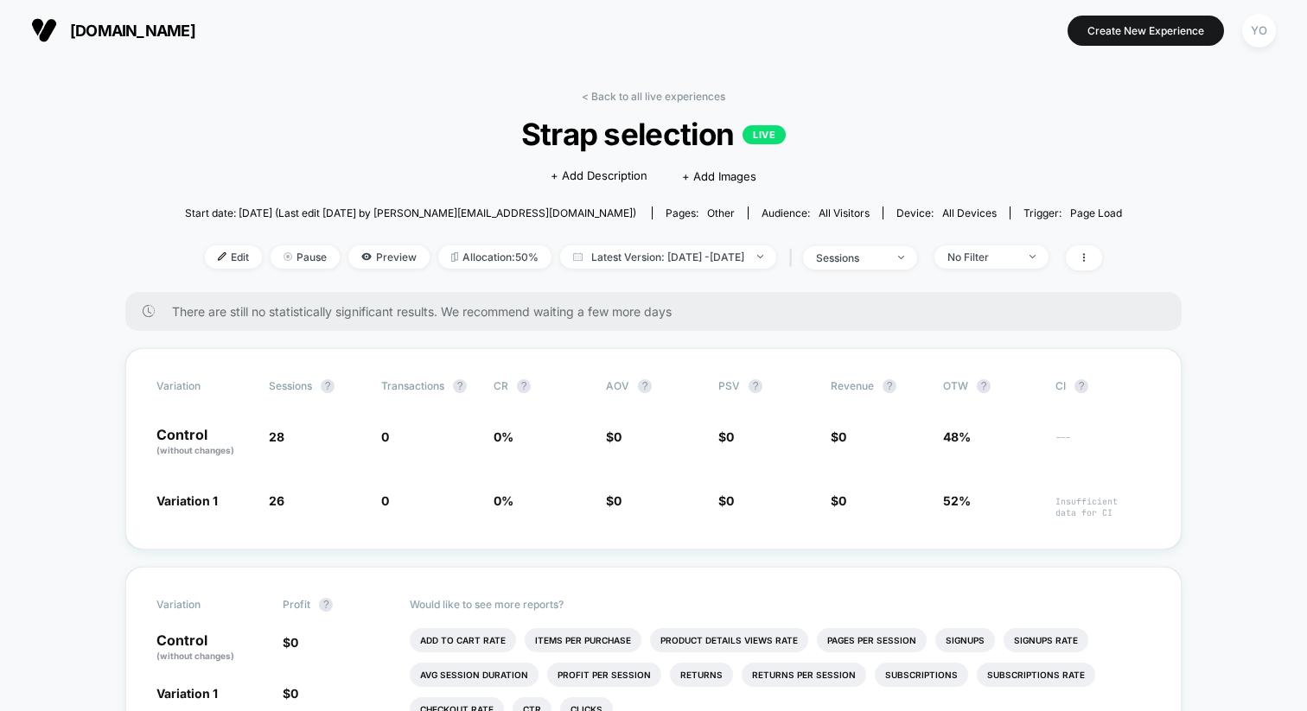
click at [169, 34] on span "[DOMAIN_NAME]" at bounding box center [132, 31] width 125 height 18
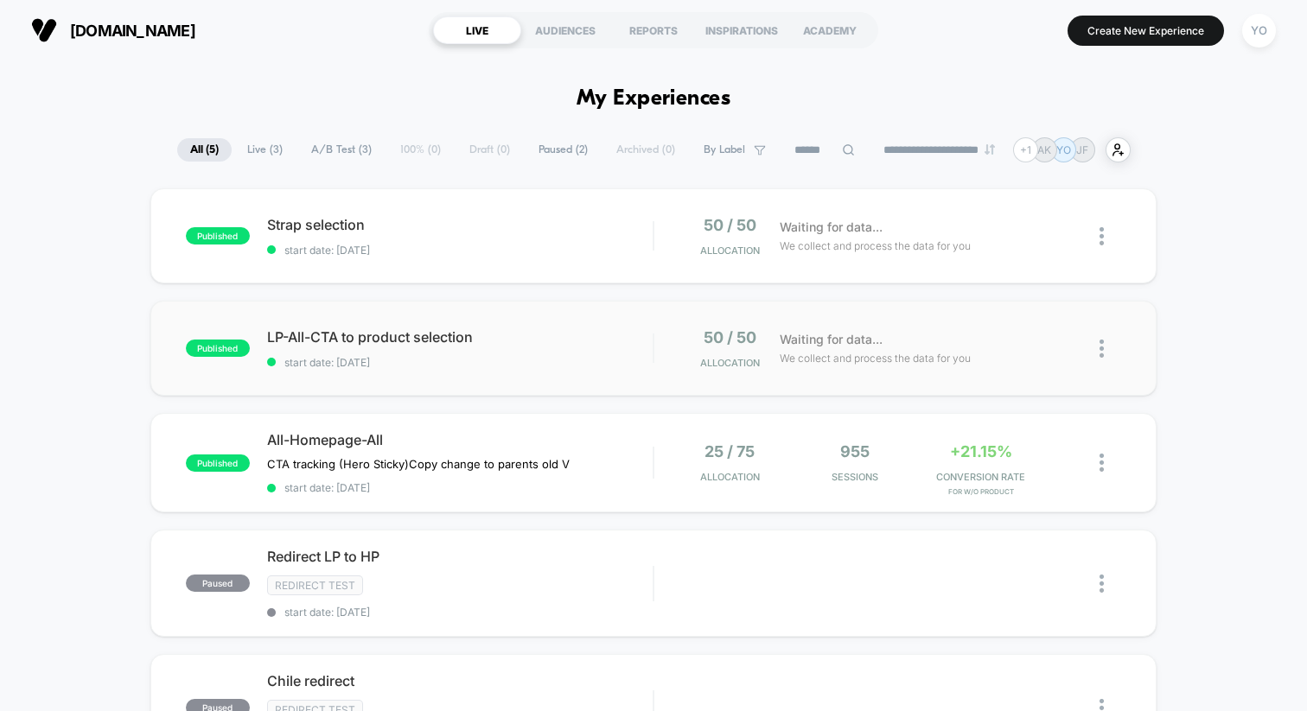
click at [263, 351] on div "published LP-All-CTA to product selection start date: [DATE]" at bounding box center [419, 348] width 467 height 41
